Goal: Task Accomplishment & Management: Manage account settings

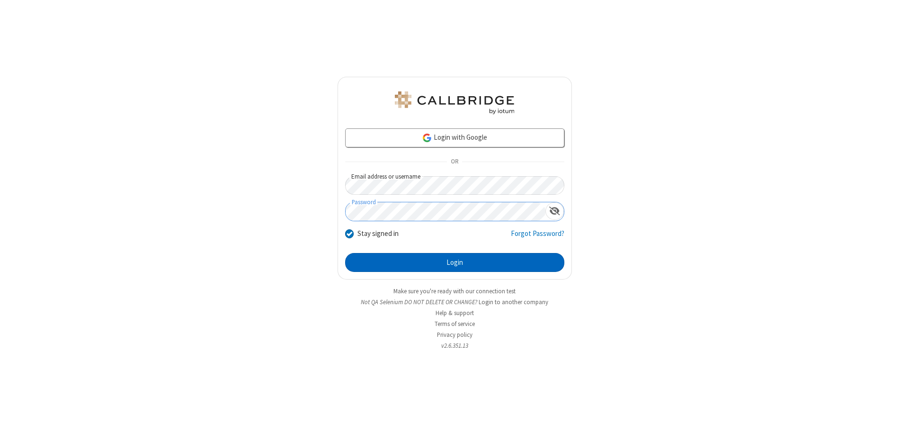
click at [455, 262] on button "Login" at bounding box center [454, 262] width 219 height 19
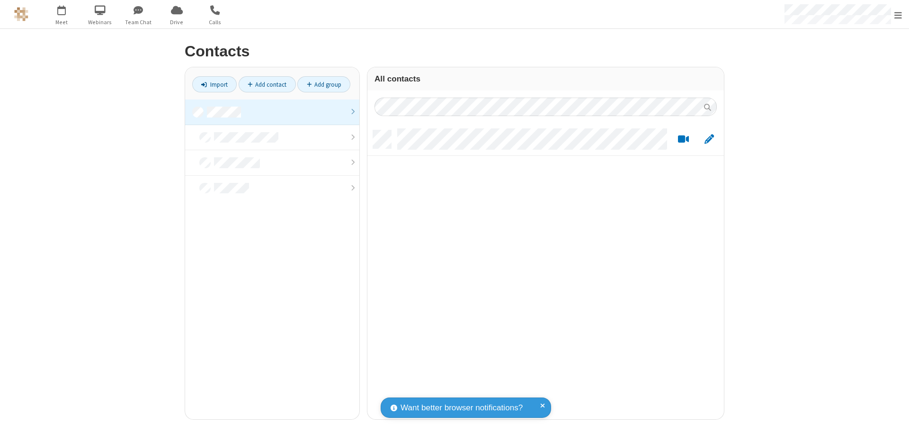
click at [272, 112] on link at bounding box center [272, 112] width 174 height 26
click at [267, 84] on link "Add contact" at bounding box center [267, 84] width 57 height 16
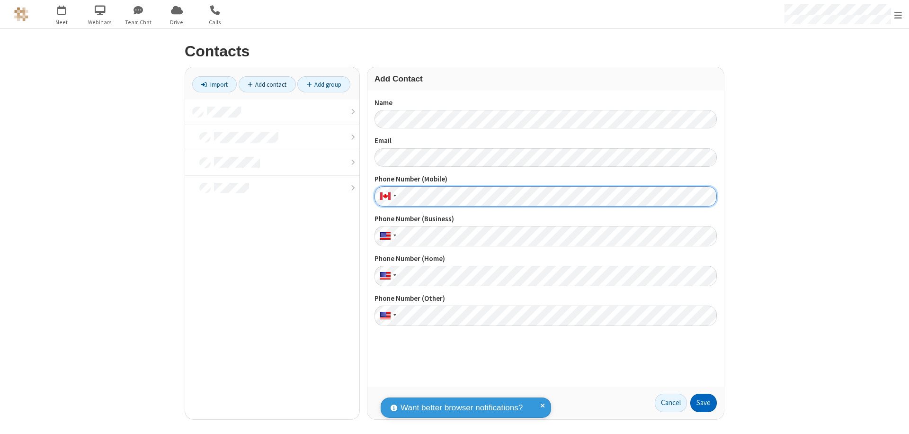
click at [704, 403] on button "Save" at bounding box center [704, 403] width 27 height 19
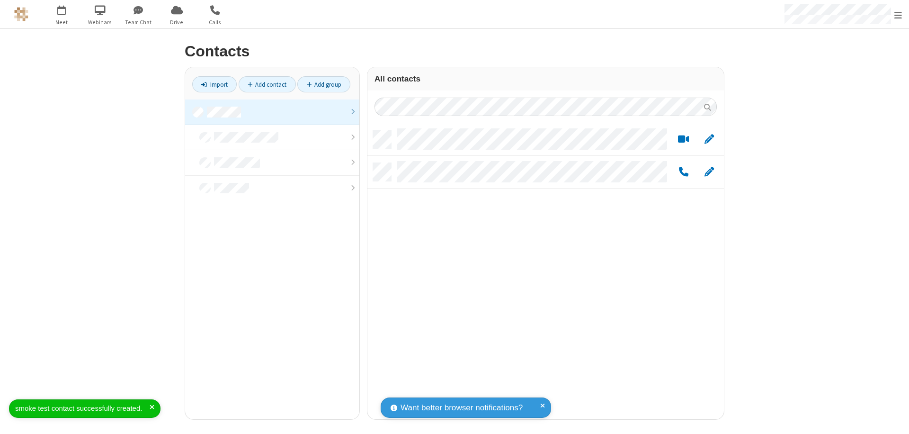
scroll to position [289, 350]
